Goal: Manage account settings

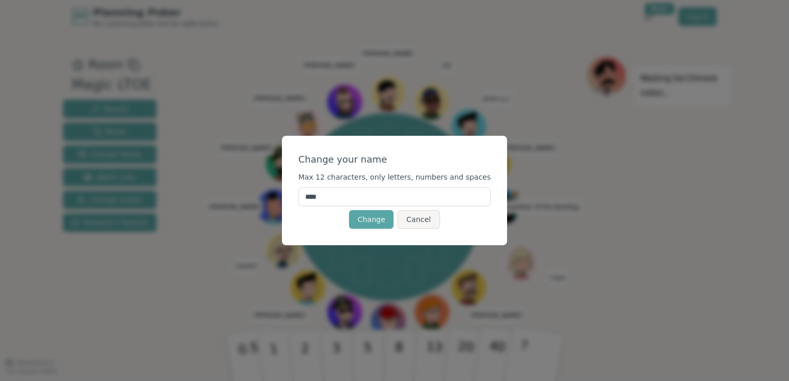
click at [351, 202] on input "****" at bounding box center [394, 196] width 193 height 19
drag, startPoint x: 359, startPoint y: 199, endPoint x: 211, endPoint y: 176, distance: 150.4
click at [211, 176] on div "Change your name Max 12 characters, only letters, numbers and spaces **** Chang…" at bounding box center [394, 190] width 789 height 381
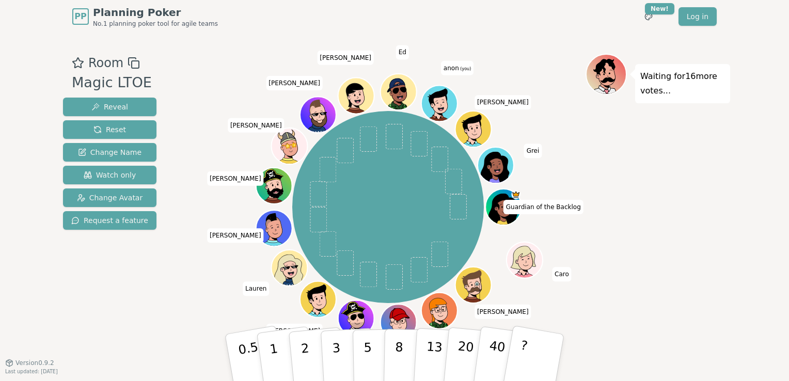
click at [455, 69] on span "anon (you)" at bounding box center [457, 68] width 33 height 14
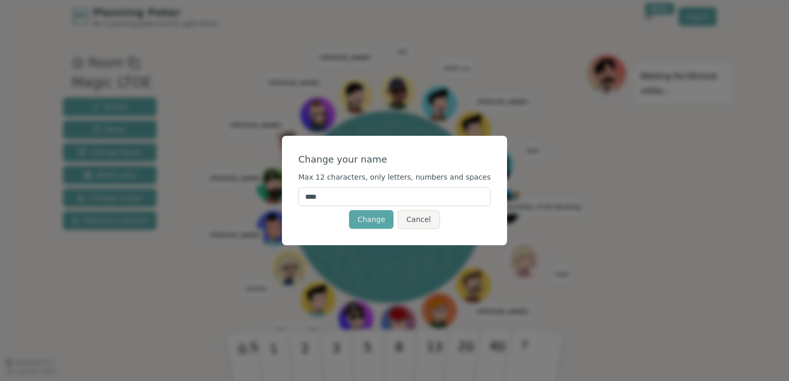
click at [344, 196] on input "****" at bounding box center [394, 196] width 193 height 19
drag, startPoint x: 347, startPoint y: 196, endPoint x: 260, endPoint y: 194, distance: 87.3
click at [260, 194] on div "Change your name Max 12 characters, only letters, numbers and spaces **** Chang…" at bounding box center [394, 190] width 789 height 381
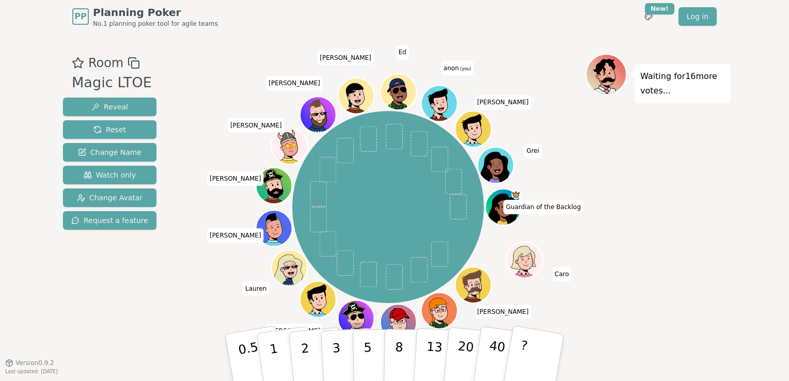
click at [452, 69] on span "anon (you)" at bounding box center [457, 68] width 33 height 14
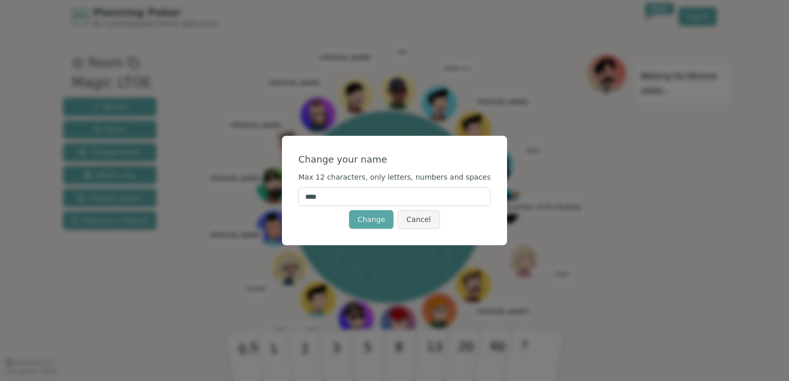
click at [351, 194] on input "****" at bounding box center [394, 196] width 193 height 19
type input "*"
type input "******"
click at [371, 221] on button "Change" at bounding box center [371, 219] width 44 height 19
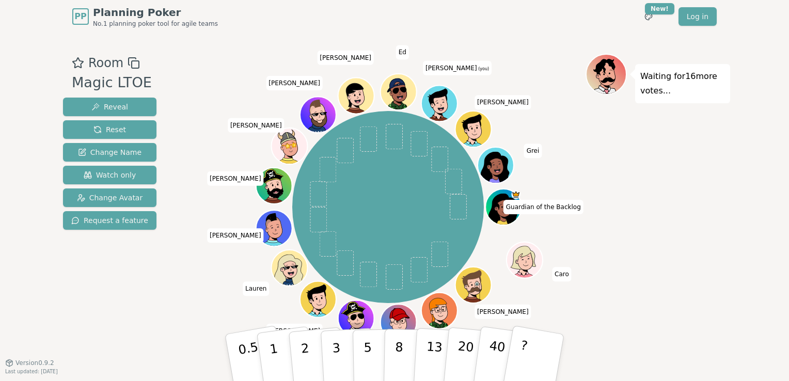
click at [441, 106] on icon at bounding box center [441, 109] width 18 height 6
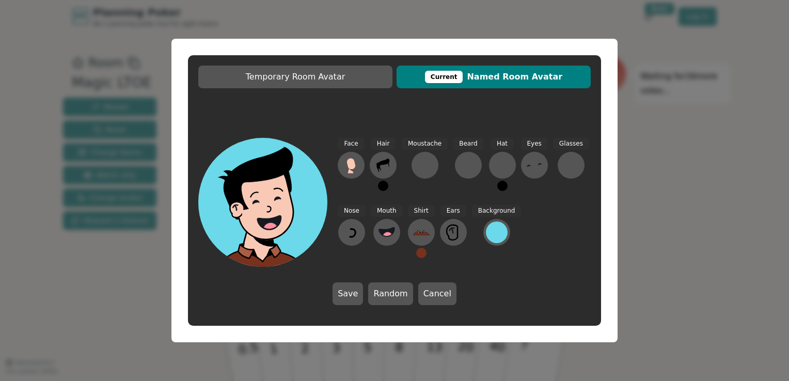
click at [383, 182] on button at bounding box center [383, 186] width 10 height 10
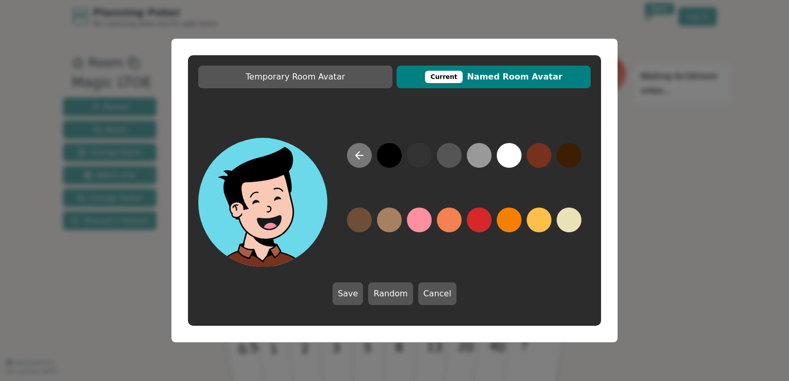
click at [364, 155] on icon at bounding box center [359, 155] width 12 height 12
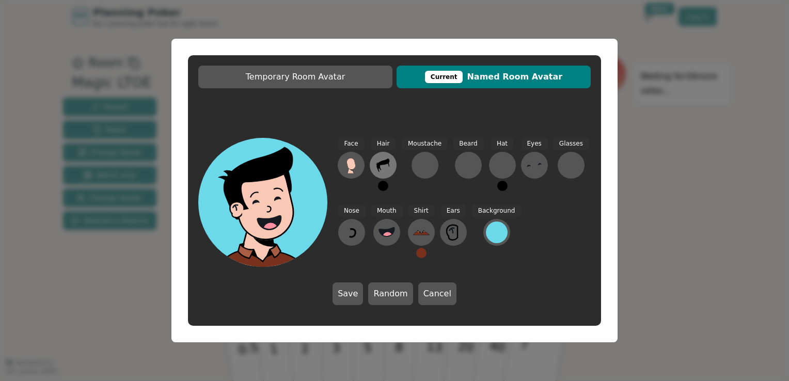
click at [379, 159] on icon at bounding box center [383, 165] width 17 height 17
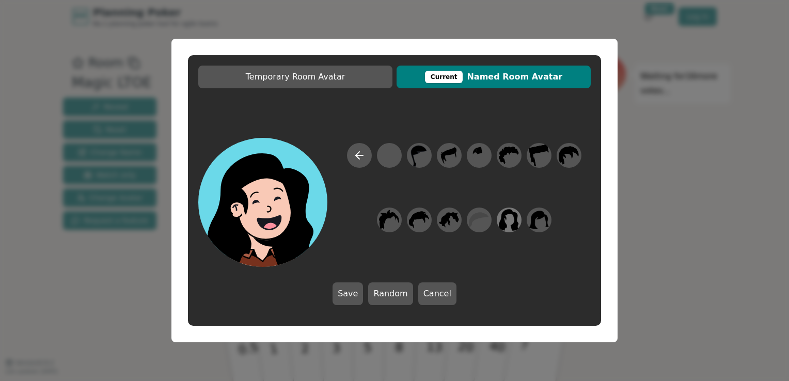
click at [504, 223] on icon at bounding box center [509, 220] width 20 height 22
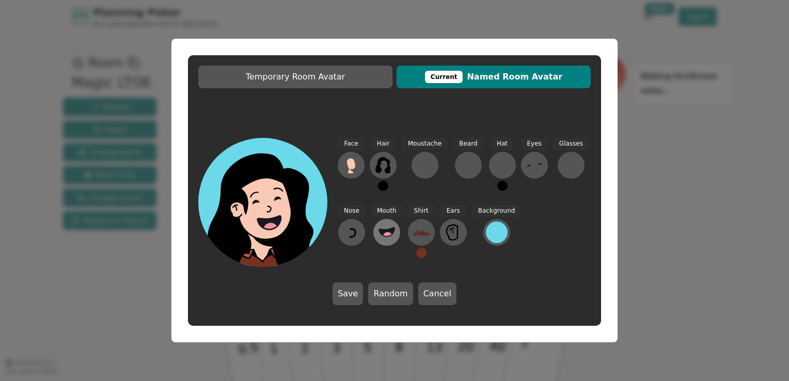
click at [380, 232] on icon at bounding box center [386, 231] width 15 height 9
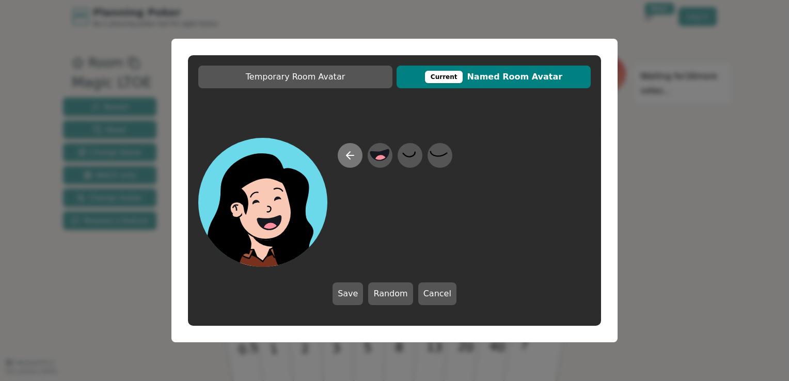
click at [353, 158] on icon at bounding box center [350, 155] width 12 height 12
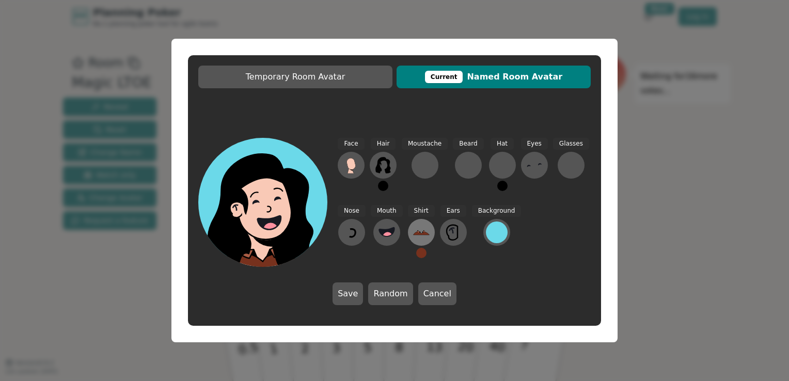
click at [424, 230] on icon at bounding box center [421, 232] width 17 height 17
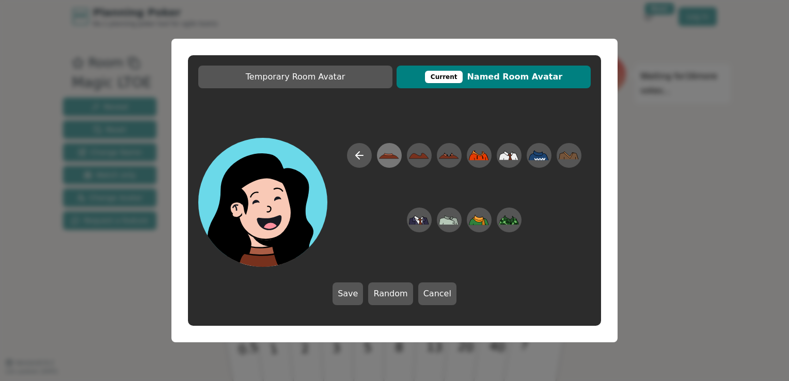
click at [393, 159] on icon at bounding box center [389, 155] width 20 height 23
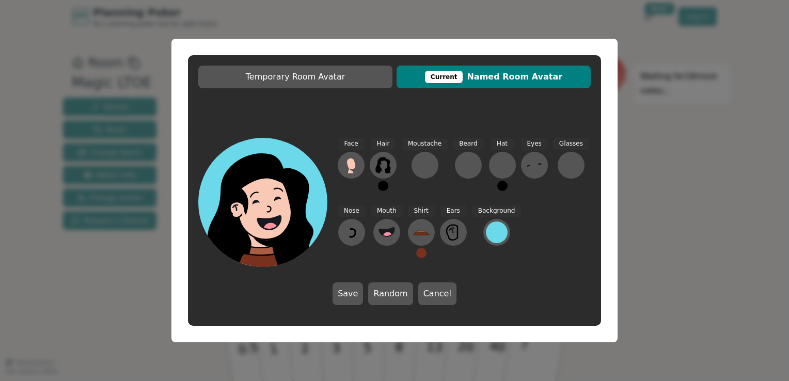
click at [421, 255] on button at bounding box center [421, 253] width 10 height 10
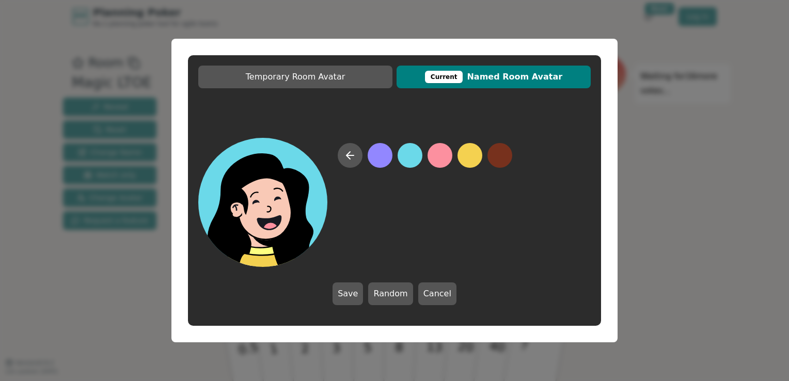
click at [471, 151] on button at bounding box center [469, 155] width 25 height 25
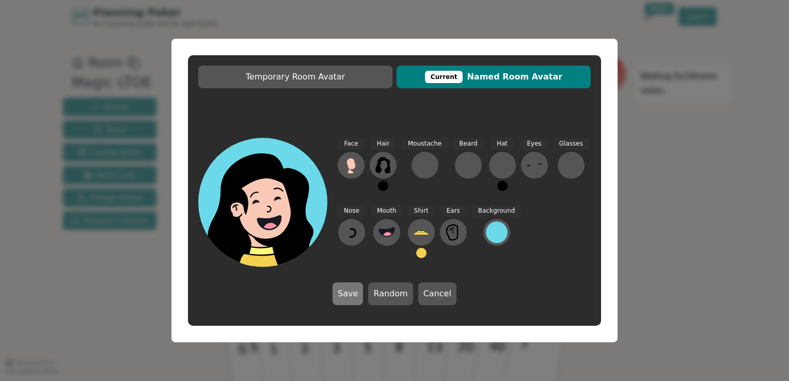
click at [352, 292] on button "Save" at bounding box center [347, 293] width 30 height 23
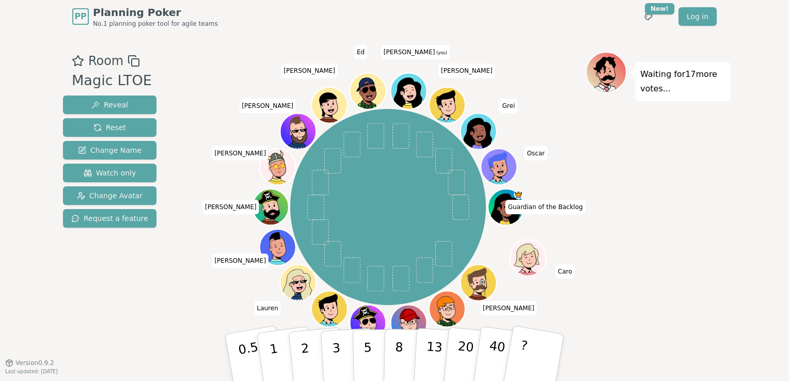
click at [413, 89] on icon at bounding box center [409, 90] width 35 height 5
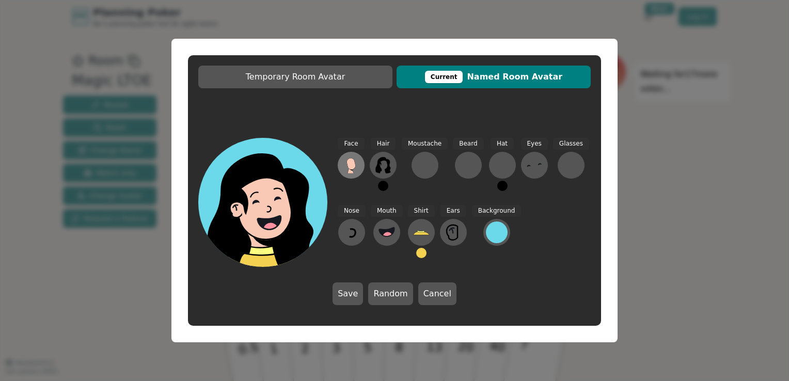
click at [351, 168] on icon at bounding box center [350, 163] width 9 height 11
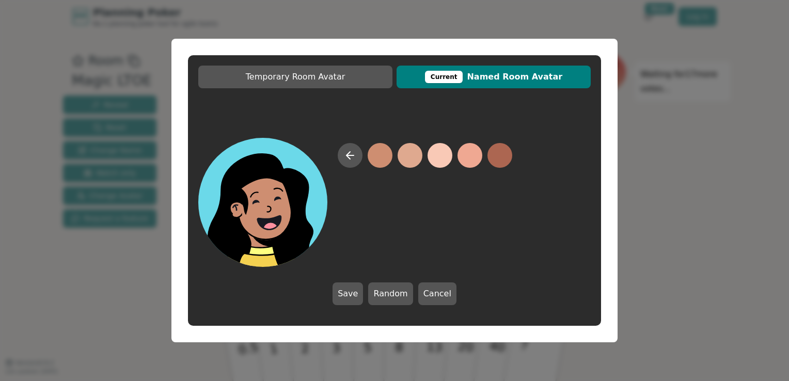
click at [379, 160] on button at bounding box center [379, 155] width 25 height 25
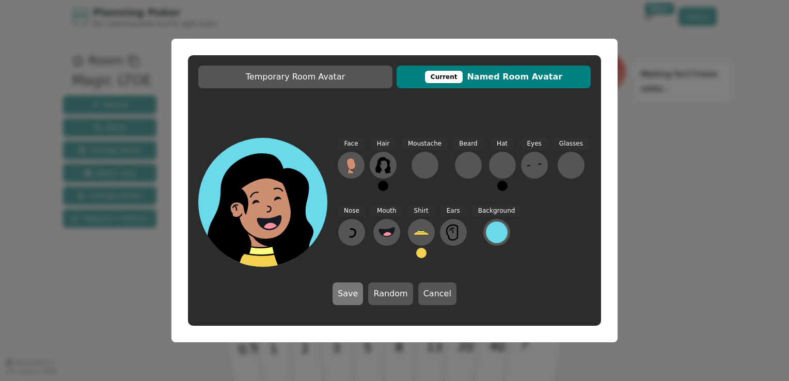
click at [353, 292] on button "Save" at bounding box center [347, 293] width 30 height 23
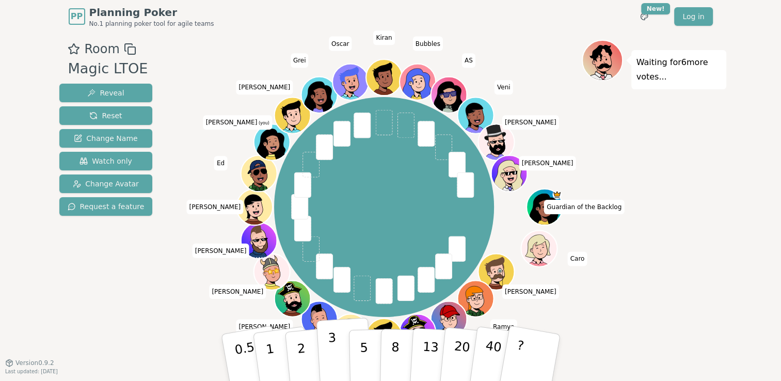
click at [326, 344] on button "3" at bounding box center [344, 357] width 56 height 81
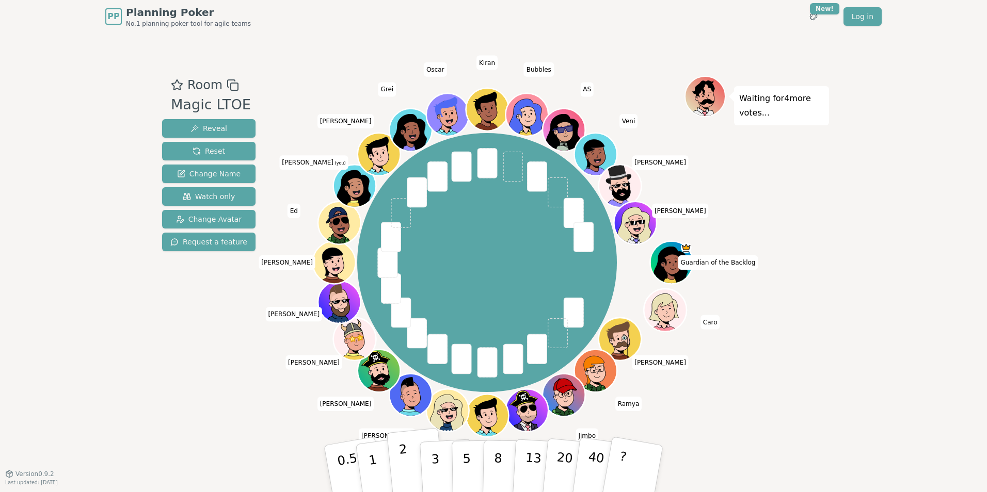
click at [405, 380] on p "2" at bounding box center [404, 470] width 13 height 56
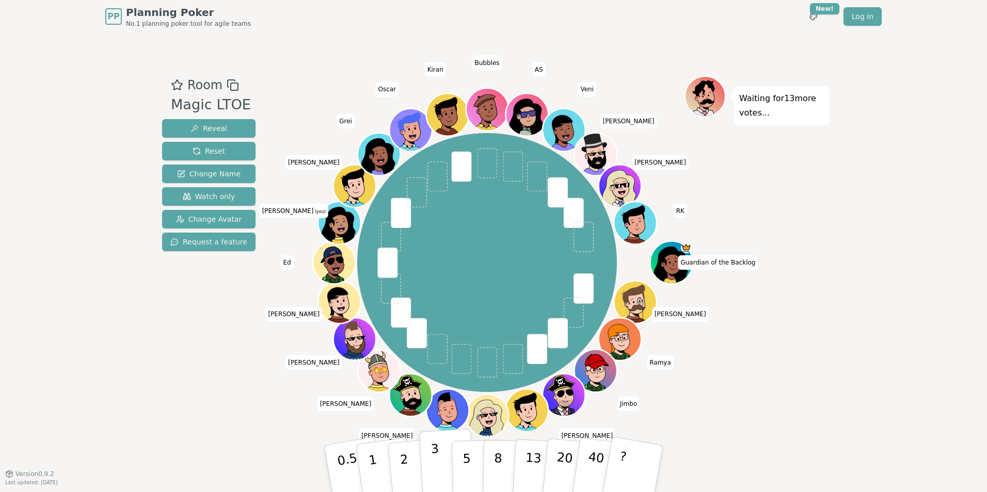
click at [439, 380] on button "3" at bounding box center [447, 469] width 56 height 81
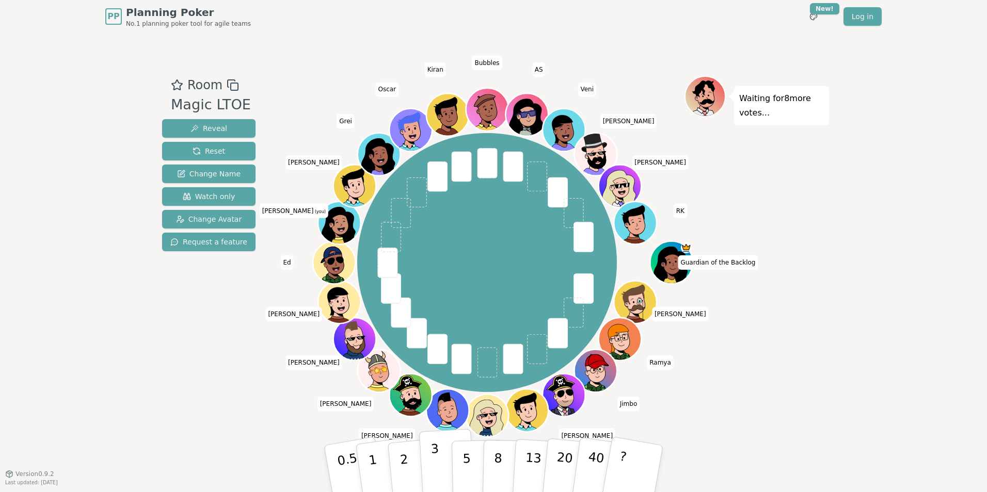
click at [432, 380] on p "3" at bounding box center [435, 470] width 11 height 56
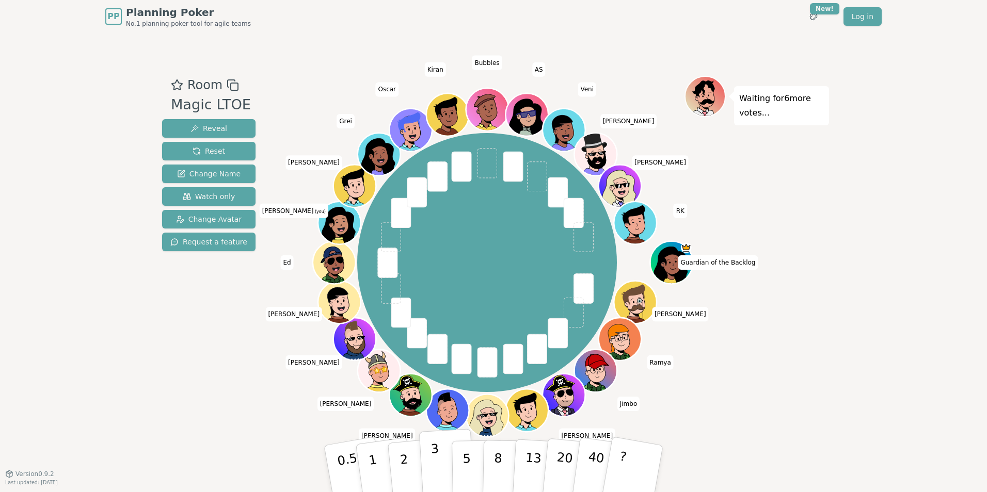
click at [435, 380] on p "3" at bounding box center [435, 470] width 11 height 56
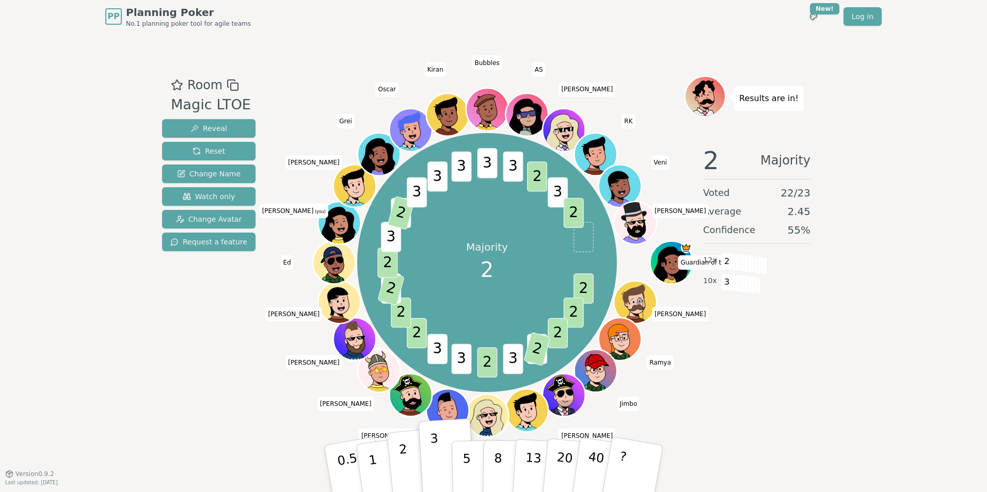
click at [404, 380] on p "2" at bounding box center [404, 470] width 13 height 56
